Goal: Entertainment & Leisure: Browse casually

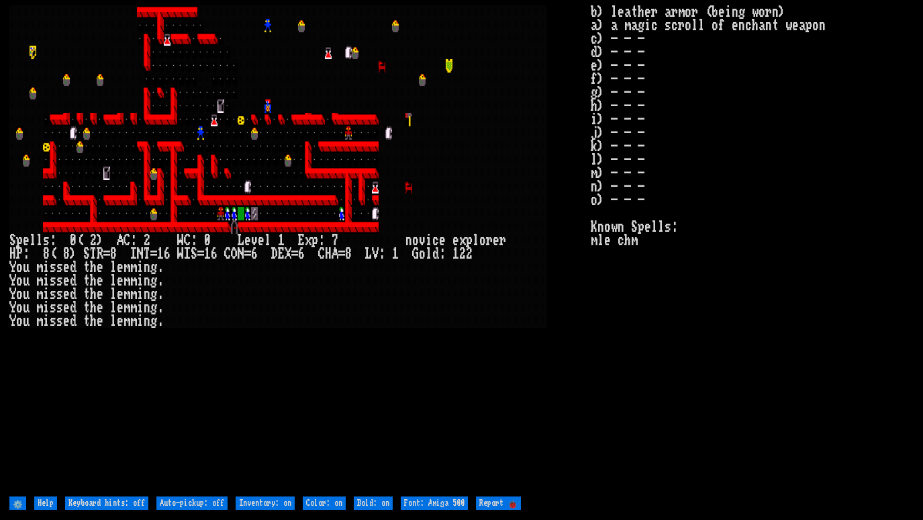
click at [304, 422] on larn at bounding box center [299, 249] width 581 height 489
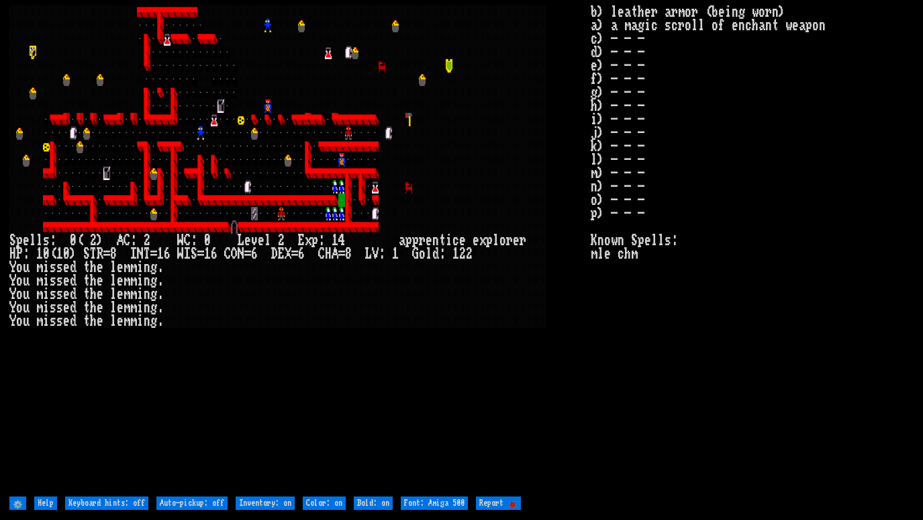
click at [520, 326] on div at bounding box center [523, 320] width 7 height 13
click at [608, 328] on stats "b) leather armor (being worn) a) a magic scroll of enchant weapon c) - - - d) -…" at bounding box center [752, 249] width 323 height 489
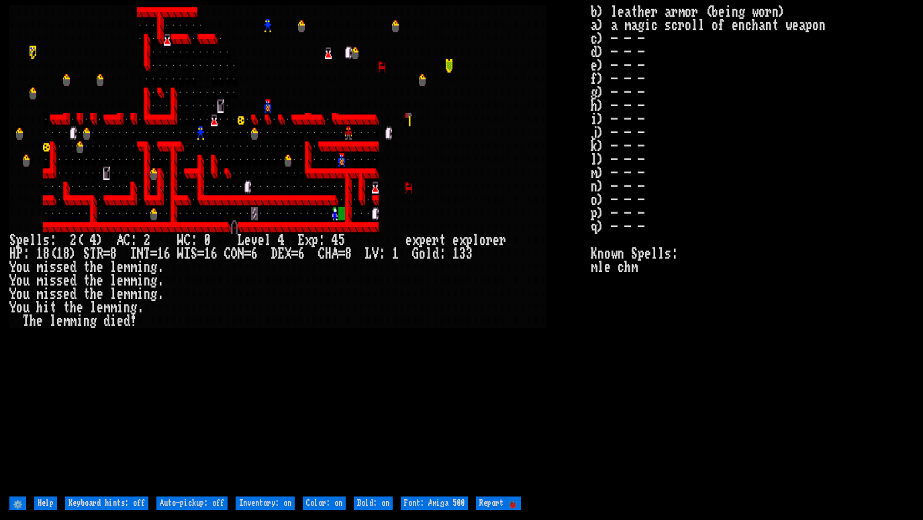
click at [373, 346] on larn at bounding box center [299, 249] width 581 height 489
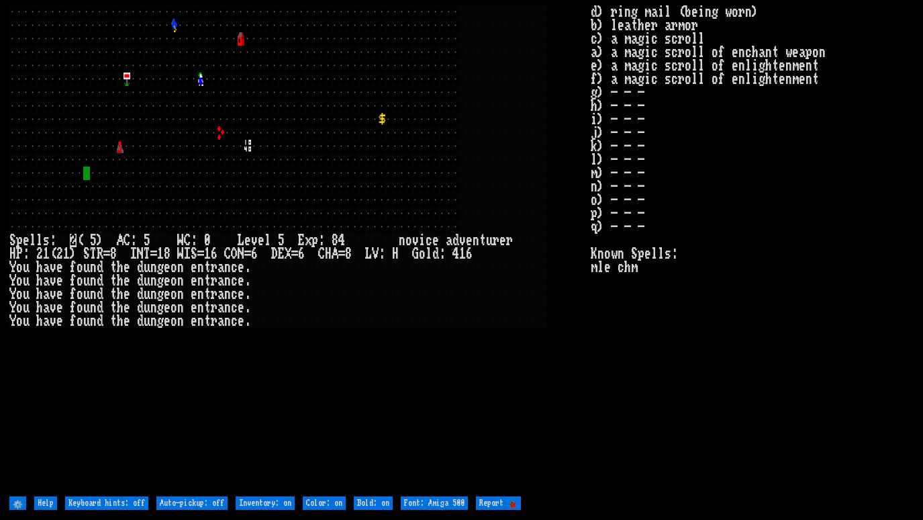
click at [472, 341] on larn at bounding box center [299, 249] width 581 height 489
